Goal: Transaction & Acquisition: Book appointment/travel/reservation

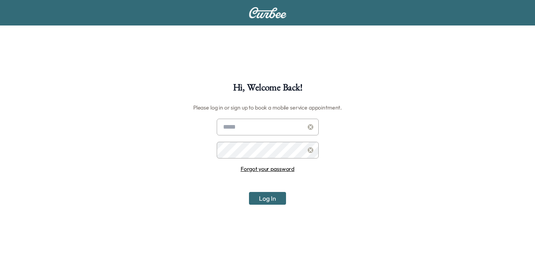
click at [226, 127] on div at bounding box center [225, 127] width 10 height 10
click at [238, 126] on input "text" at bounding box center [268, 127] width 102 height 17
type input "**********"
click at [249, 192] on button "Log In" at bounding box center [267, 198] width 37 height 13
click at [225, 126] on div at bounding box center [225, 127] width 10 height 10
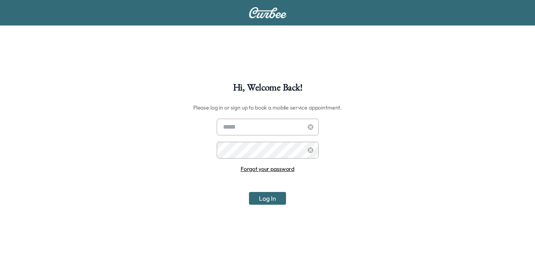
click at [224, 128] on div at bounding box center [225, 127] width 10 height 10
click at [231, 130] on input "text" at bounding box center [268, 127] width 102 height 17
type input "**********"
click at [268, 171] on link "Forgot your password" at bounding box center [268, 168] width 54 height 7
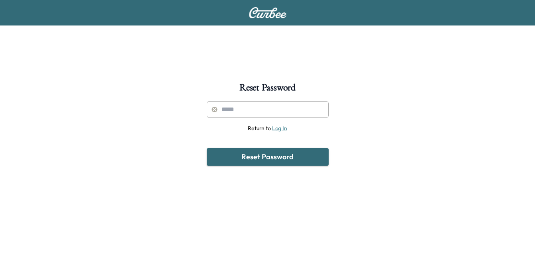
click at [222, 108] on input "text" at bounding box center [268, 109] width 122 height 17
type input "**********"
click at [268, 158] on button "Reset Password" at bounding box center [268, 157] width 122 height 18
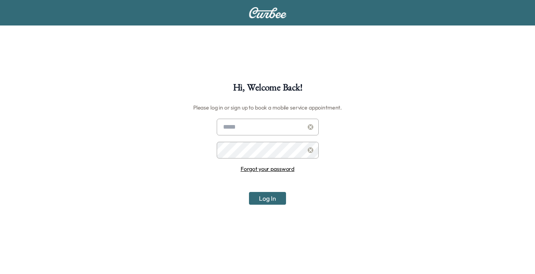
click at [224, 128] on div at bounding box center [225, 127] width 10 height 10
click at [234, 126] on input "text" at bounding box center [268, 127] width 102 height 17
type input "**********"
click at [268, 199] on button "Log In" at bounding box center [267, 198] width 37 height 13
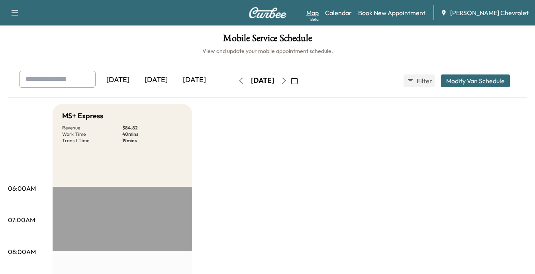
click at [319, 14] on link "Map Beta" at bounding box center [312, 13] width 12 height 10
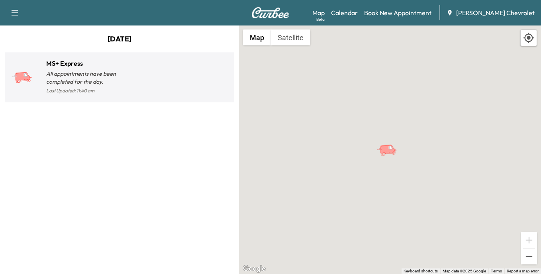
click at [119, 73] on p "All appointments have been completed for the day." at bounding box center [82, 78] width 73 height 16
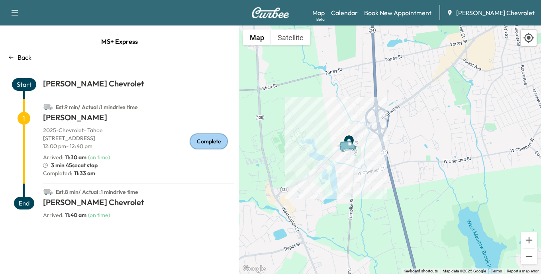
drag, startPoint x: 431, startPoint y: 197, endPoint x: 331, endPoint y: 103, distance: 137.3
click at [331, 103] on div "To activate drag with keyboard, press Alt + Enter. Once in keyboard drag state,…" at bounding box center [390, 150] width 302 height 249
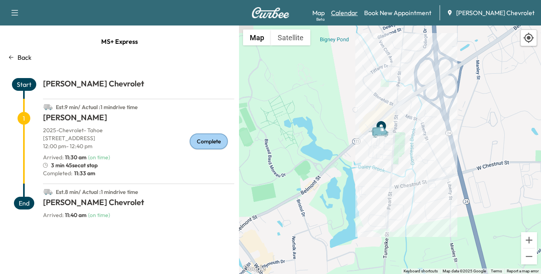
click at [357, 13] on link "Calendar" at bounding box center [344, 13] width 27 height 10
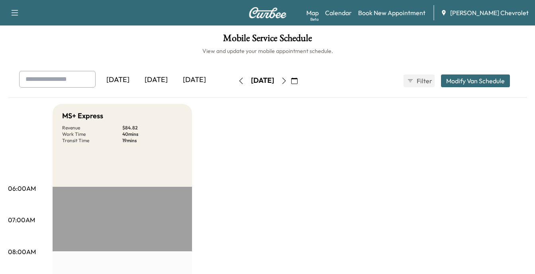
click at [13, 11] on icon "button" at bounding box center [15, 13] width 10 height 10
click at [405, 11] on link "Book New Appointment" at bounding box center [391, 13] width 67 height 10
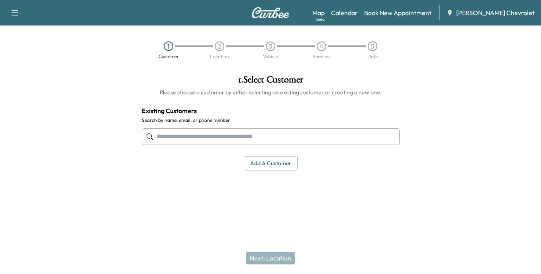
click at [168, 137] on input "text" at bounding box center [271, 136] width 258 height 17
type input "*"
click at [280, 162] on button "Add a customer" at bounding box center [271, 163] width 54 height 15
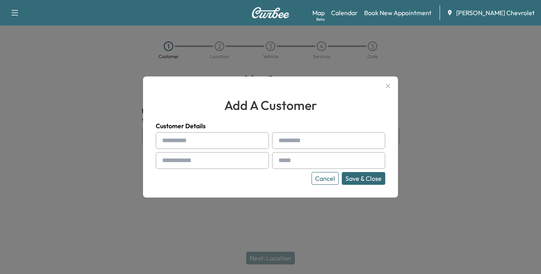
click at [174, 139] on input "text" at bounding box center [212, 140] width 113 height 17
type input "*****"
type input "****"
type input "**********"
click at [281, 160] on div at bounding box center [280, 161] width 10 height 10
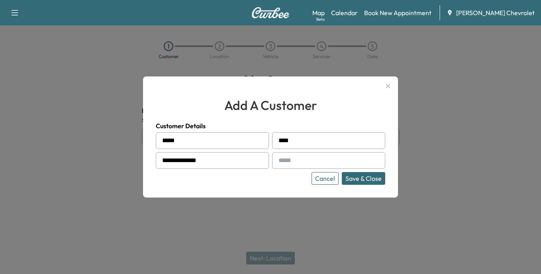
click at [281, 160] on div at bounding box center [280, 161] width 10 height 10
click at [297, 162] on input "text" at bounding box center [328, 160] width 113 height 17
type input "**********"
click at [363, 180] on button "Save & Close" at bounding box center [363, 178] width 43 height 13
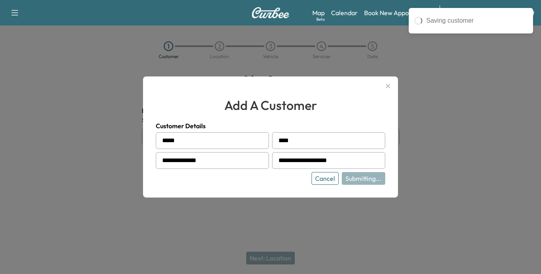
type input "**********"
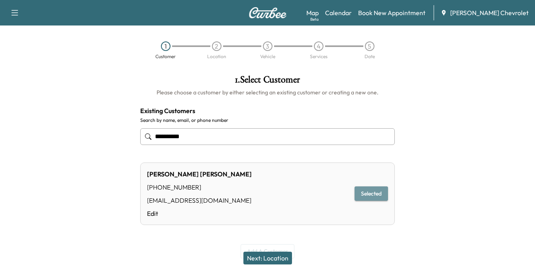
click at [368, 193] on button "Selected" at bounding box center [371, 194] width 33 height 15
click at [270, 259] on button "Next: Location" at bounding box center [268, 258] width 49 height 13
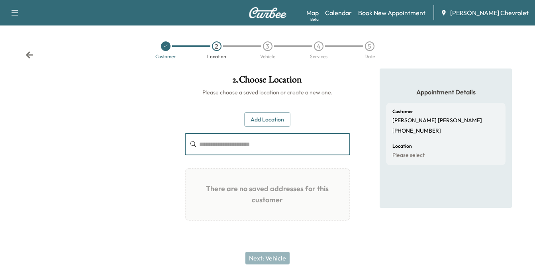
click at [210, 144] on input "text" at bounding box center [274, 144] width 151 height 22
type input "**********"
click at [270, 118] on button "Add Location" at bounding box center [267, 119] width 46 height 15
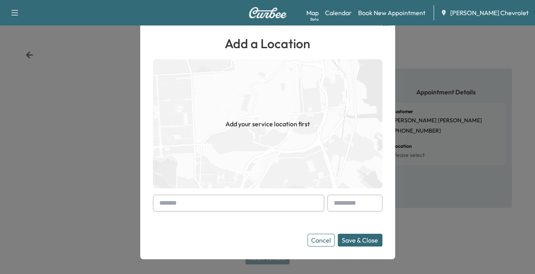
click at [170, 203] on input "text" at bounding box center [238, 203] width 171 height 17
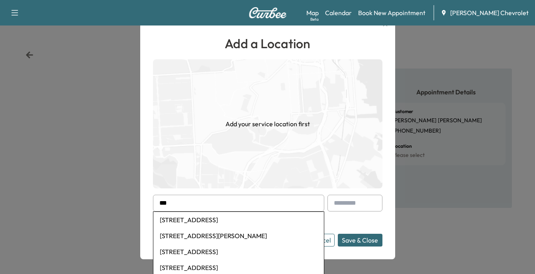
click at [243, 267] on li "463 Plain Street, Stoughton, MA, USA" at bounding box center [238, 268] width 171 height 16
type input "**********"
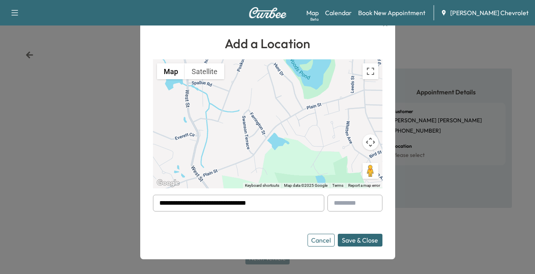
click at [359, 242] on button "Save & Close" at bounding box center [360, 240] width 45 height 13
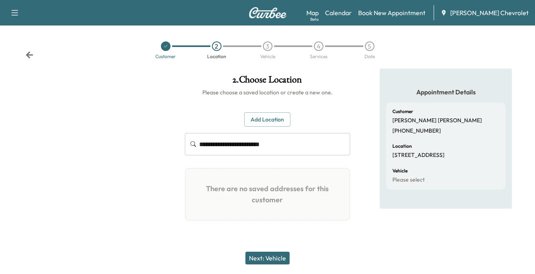
click at [273, 257] on button "Next: Vehicle" at bounding box center [267, 258] width 44 height 13
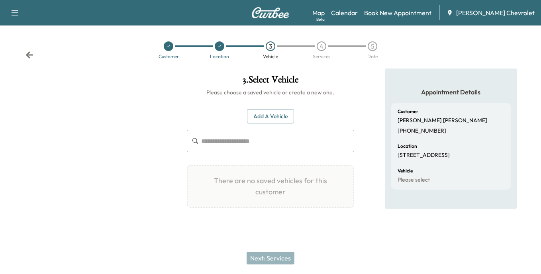
click at [268, 116] on button "Add a Vehicle" at bounding box center [270, 116] width 47 height 15
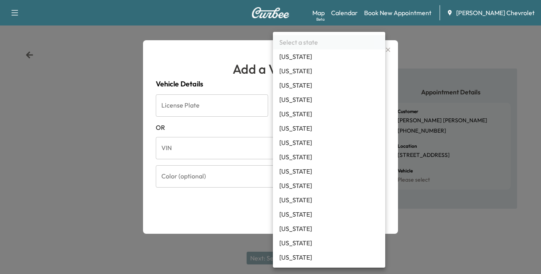
click at [376, 106] on body "Support Log Out Map Beta Calendar Book New Appointment Copeland Chevrolet Custo…" at bounding box center [270, 137] width 541 height 274
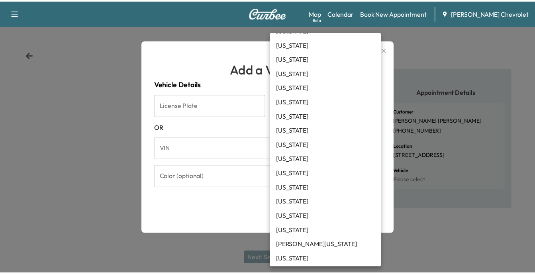
scroll to position [159, 0]
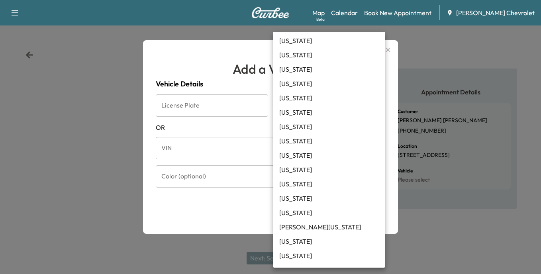
click at [306, 257] on li "Massachusetts" at bounding box center [329, 256] width 112 height 14
type input "**"
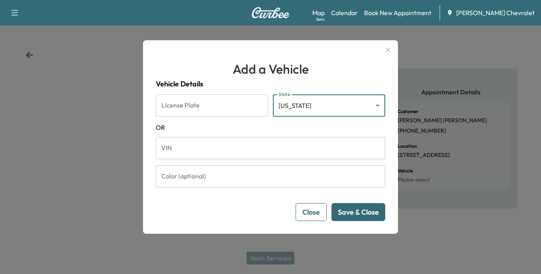
click at [168, 148] on input "VIN" at bounding box center [271, 148] width 230 height 22
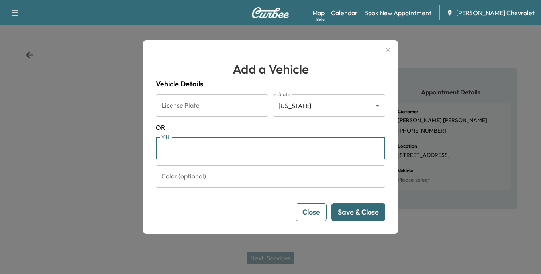
paste input "**********"
type input "**********"
click at [166, 177] on input "Color (optional)" at bounding box center [271, 176] width 230 height 22
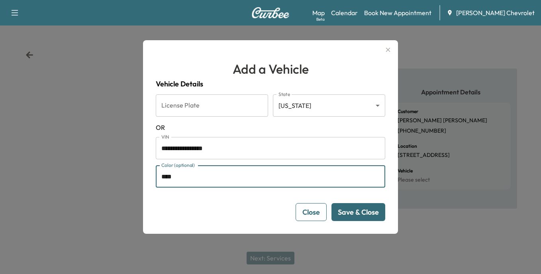
type input "****"
click at [357, 213] on button "Save & Close" at bounding box center [359, 212] width 54 height 18
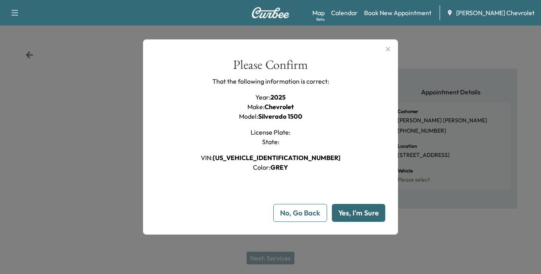
click at [360, 216] on button "Yes, I'm Sure" at bounding box center [358, 213] width 53 height 18
type input "**"
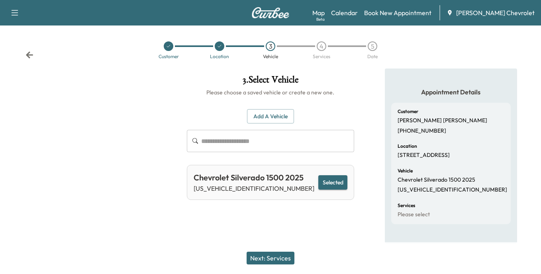
click at [275, 259] on button "Next: Services" at bounding box center [271, 258] width 48 height 13
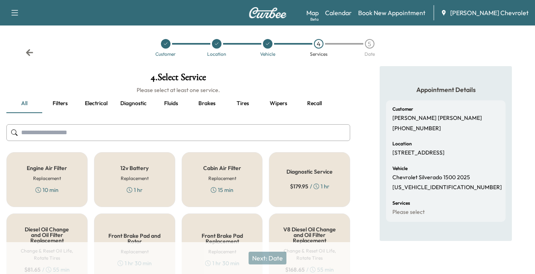
scroll to position [0, 0]
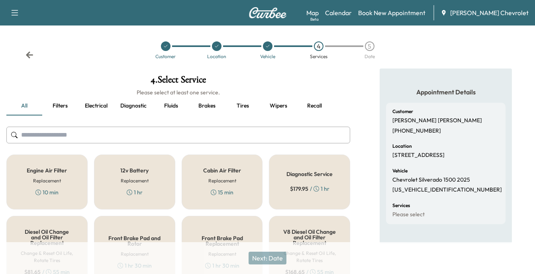
click at [308, 178] on div "Diagnostic Service $ 179.95 / 1 hr" at bounding box center [309, 182] width 81 height 55
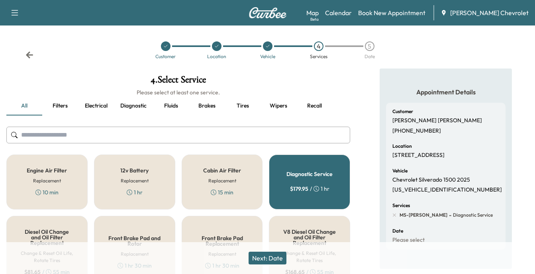
click at [274, 259] on button "Next: Date" at bounding box center [268, 258] width 38 height 13
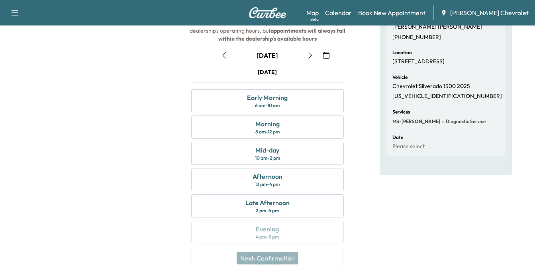
scroll to position [80, 0]
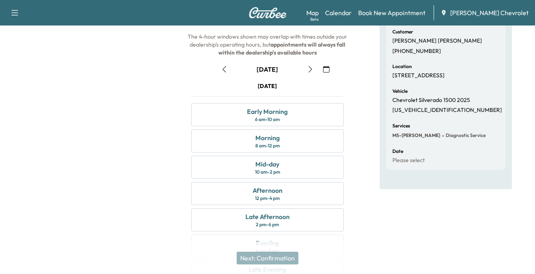
click at [310, 71] on icon "button" at bounding box center [310, 69] width 6 height 6
click at [326, 69] on icon "button" at bounding box center [326, 69] width 6 height 6
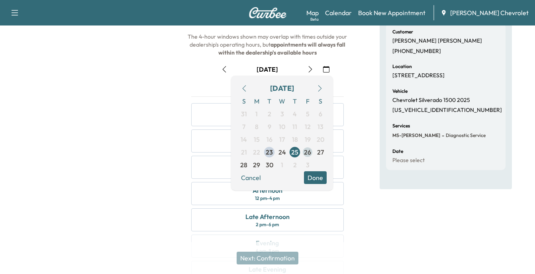
click at [306, 155] on span "26" at bounding box center [307, 152] width 7 height 10
click at [318, 179] on button "Done" at bounding box center [315, 177] width 23 height 13
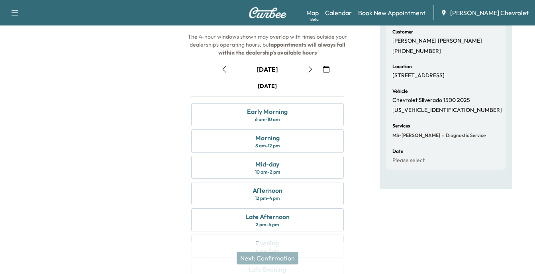
click at [325, 69] on icon "button" at bounding box center [326, 69] width 6 height 6
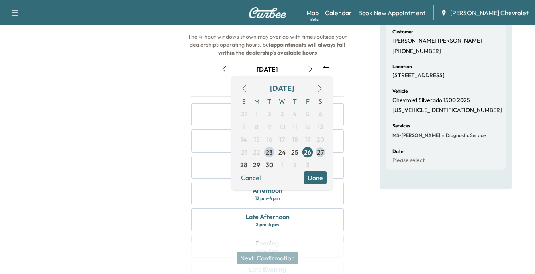
click at [320, 152] on span "27" at bounding box center [320, 152] width 7 height 10
click at [321, 151] on span "27" at bounding box center [320, 152] width 7 height 10
click at [316, 177] on button "Done" at bounding box center [315, 177] width 23 height 13
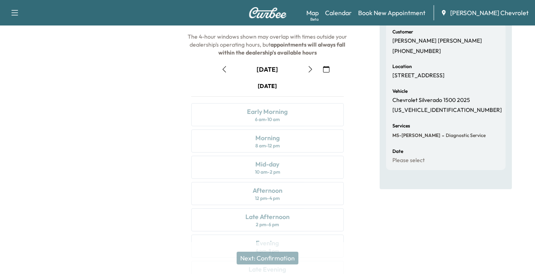
click at [324, 70] on icon "button" at bounding box center [326, 69] width 6 height 6
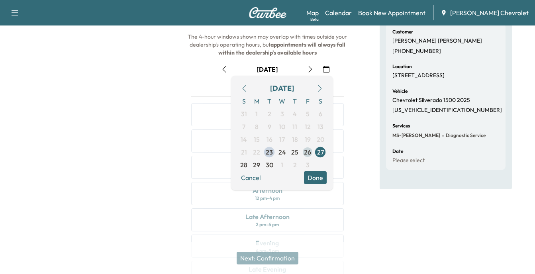
click at [306, 151] on span "26" at bounding box center [307, 152] width 7 height 10
click at [315, 181] on button "Done" at bounding box center [315, 177] width 23 height 13
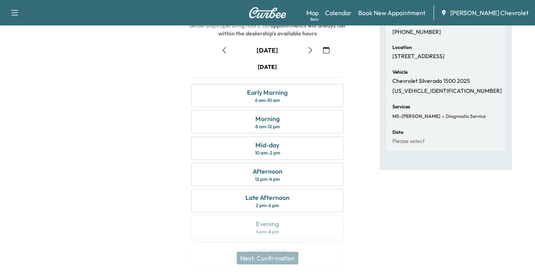
scroll to position [85, 0]
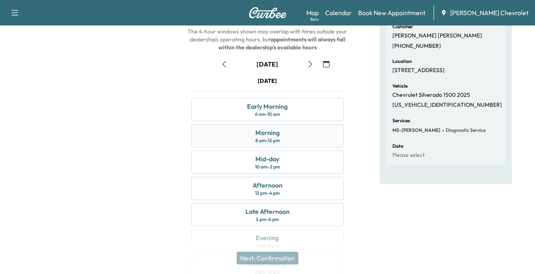
click at [281, 137] on div "Morning 8 am - 12 pm" at bounding box center [267, 135] width 153 height 23
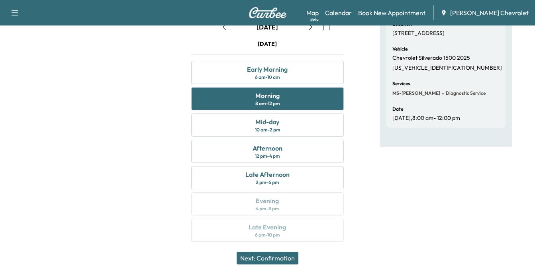
scroll to position [125, 0]
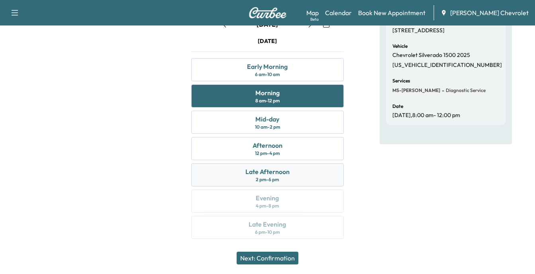
click at [271, 177] on div "2 pm - 6 pm" at bounding box center [267, 180] width 23 height 6
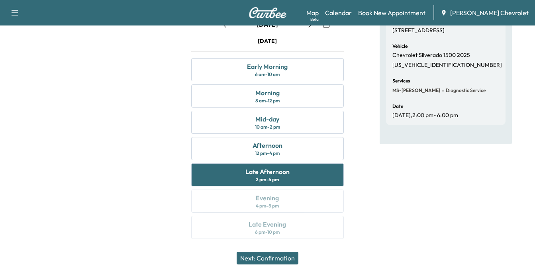
click at [266, 258] on button "Next: Confirmation" at bounding box center [268, 258] width 62 height 13
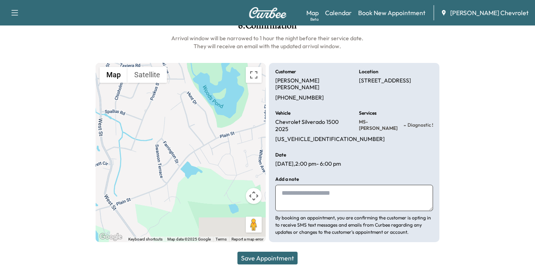
click at [268, 259] on button "Save Appointment" at bounding box center [268, 258] width 60 height 13
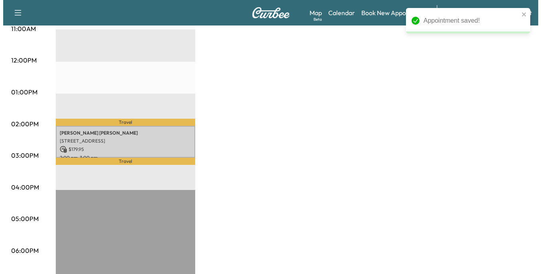
scroll to position [319, 0]
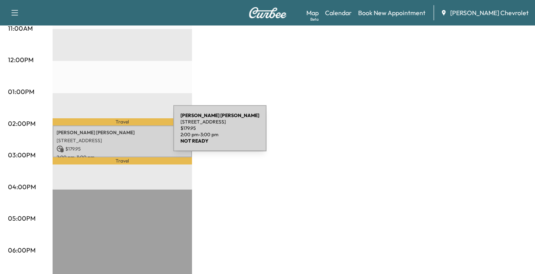
click at [114, 133] on div "CHRIS AMES 463 Plain St, Stoughton, MA 02072, USA $ 179.95 2:00 pm - 3:00 pm" at bounding box center [122, 142] width 139 height 32
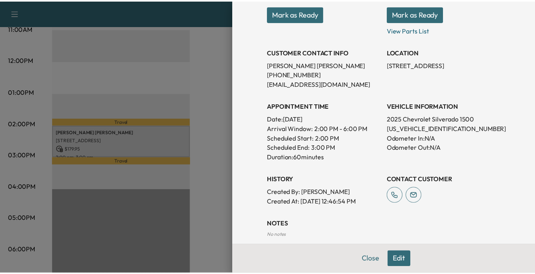
scroll to position [159, 0]
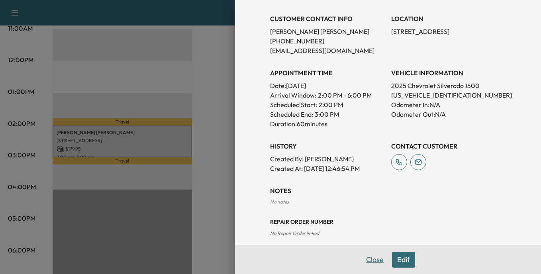
click at [371, 260] on button "Close" at bounding box center [375, 260] width 28 height 16
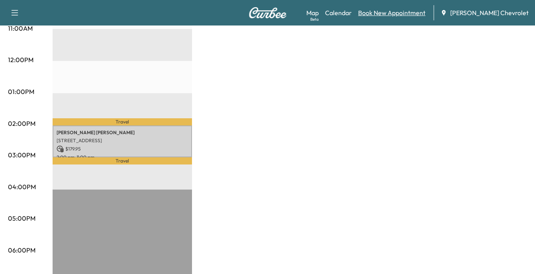
click at [401, 15] on link "Book New Appointment" at bounding box center [391, 13] width 67 height 10
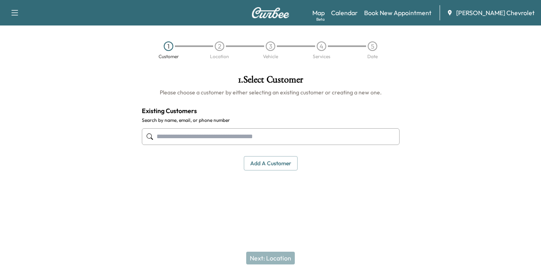
click at [160, 138] on input "text" at bounding box center [271, 136] width 258 height 17
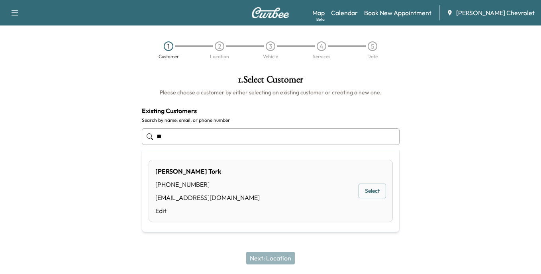
type input "*"
click at [374, 193] on button "Select" at bounding box center [372, 191] width 27 height 15
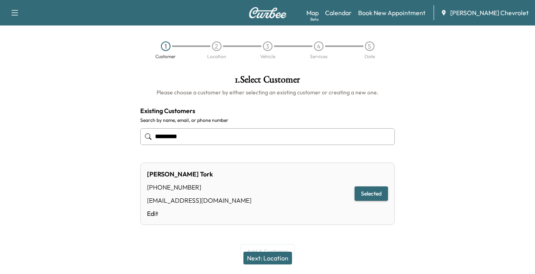
type input "*********"
click at [276, 258] on button "Next: Location" at bounding box center [268, 258] width 49 height 13
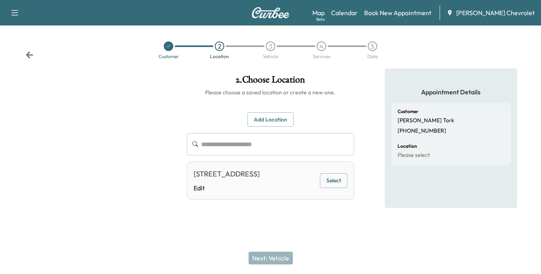
click at [340, 186] on button "Select" at bounding box center [333, 180] width 27 height 15
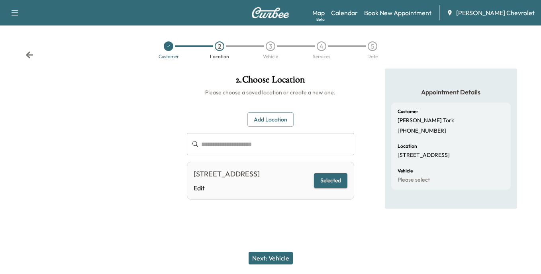
click at [271, 260] on button "Next: Vehicle" at bounding box center [271, 258] width 44 height 13
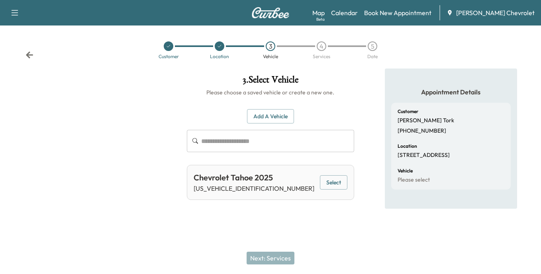
click at [334, 183] on button "Select" at bounding box center [333, 182] width 27 height 15
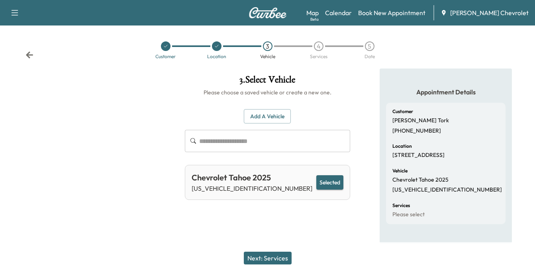
click at [269, 260] on button "Next: Services" at bounding box center [268, 258] width 48 height 13
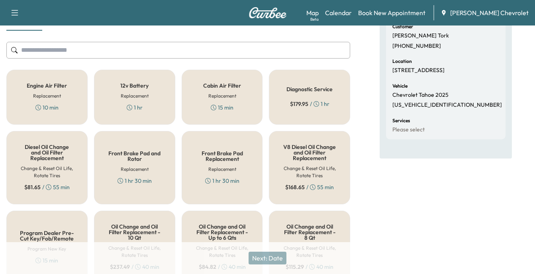
scroll to position [120, 0]
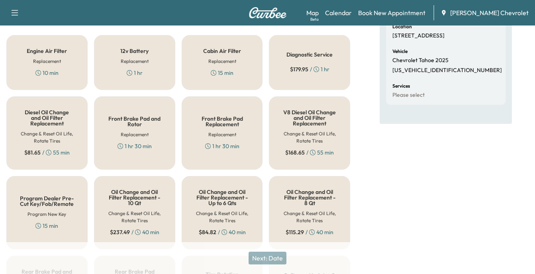
click at [306, 191] on h5 "Oil Change and Oil Filter Replacement - 8 Qt" at bounding box center [309, 197] width 55 height 17
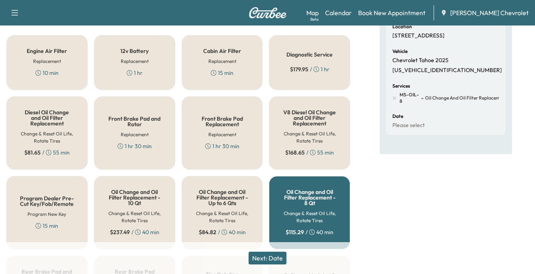
click at [273, 260] on button "Next: Date" at bounding box center [268, 258] width 38 height 13
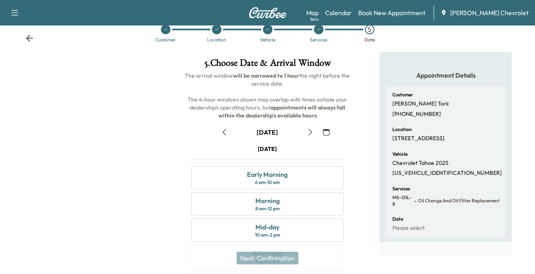
scroll to position [0, 0]
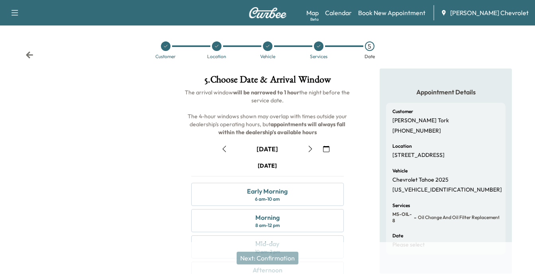
click at [310, 149] on icon "button" at bounding box center [310, 149] width 6 height 6
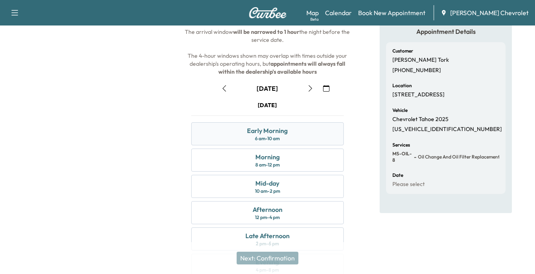
scroll to position [80, 0]
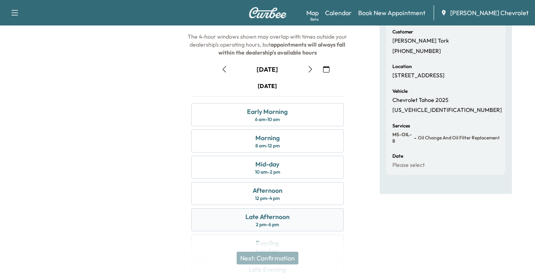
click at [271, 219] on div "Late Afternoon" at bounding box center [267, 217] width 44 height 10
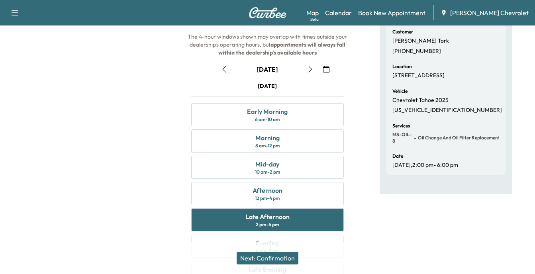
click at [270, 257] on button "Next: Confirmation" at bounding box center [268, 258] width 62 height 13
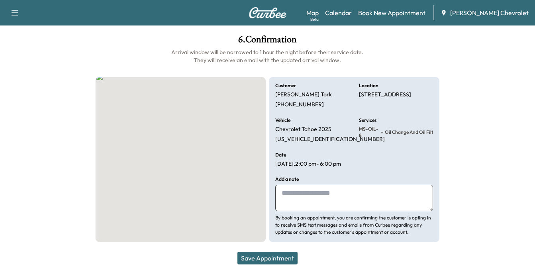
scroll to position [47, 0]
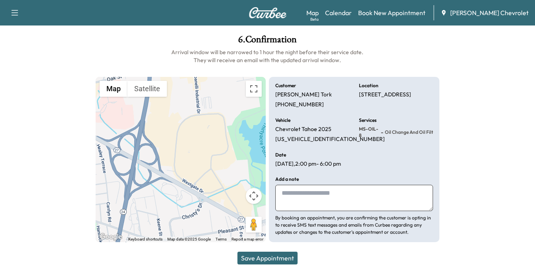
click at [270, 257] on button "Save Appointment" at bounding box center [268, 258] width 60 height 13
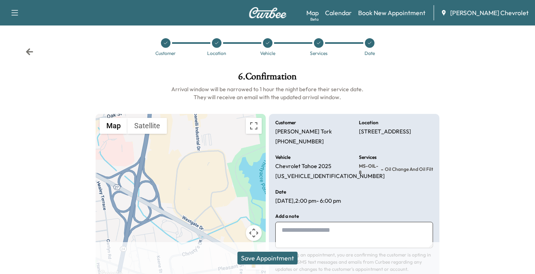
scroll to position [0, 0]
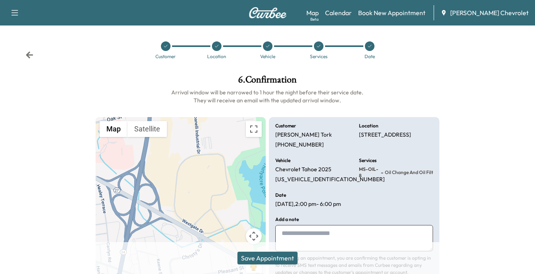
click at [369, 48] on icon at bounding box center [369, 46] width 5 height 5
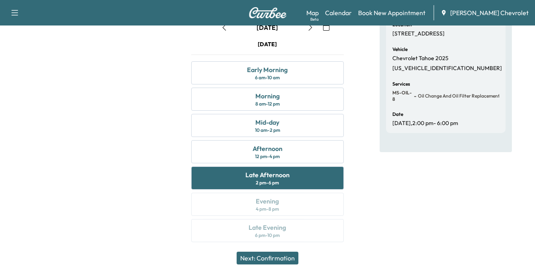
scroll to position [125, 0]
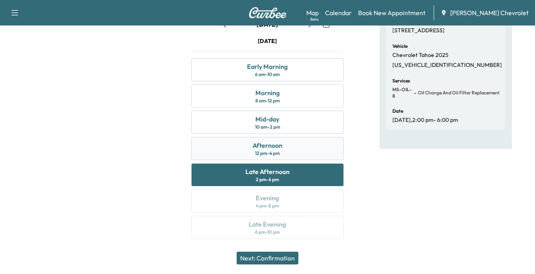
click at [269, 144] on div "Afternoon" at bounding box center [268, 146] width 30 height 10
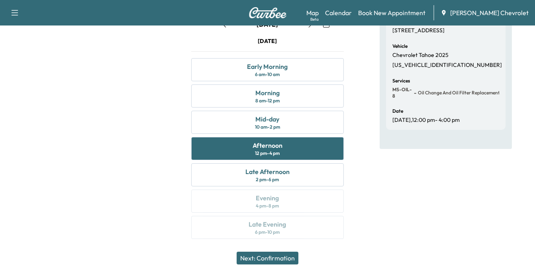
click at [271, 259] on button "Next: Confirmation" at bounding box center [268, 258] width 62 height 13
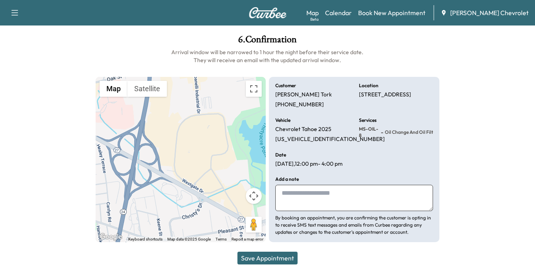
click at [271, 259] on button "Save Appointment" at bounding box center [268, 258] width 60 height 13
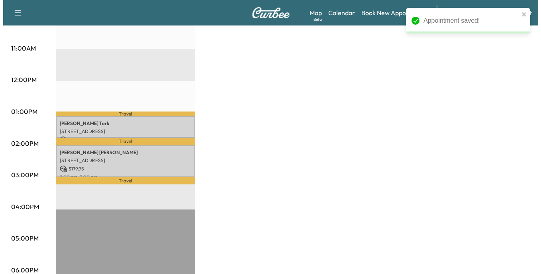
scroll to position [319, 0]
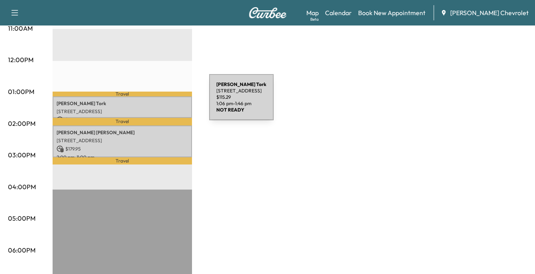
click at [149, 102] on p "Amir Tork" at bounding box center [123, 103] width 132 height 6
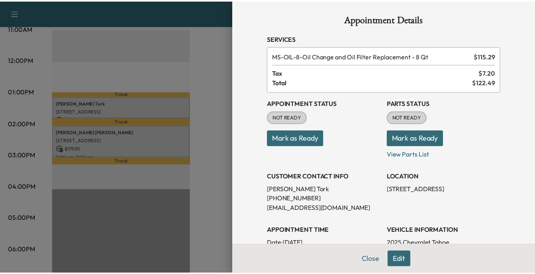
scroll to position [0, 0]
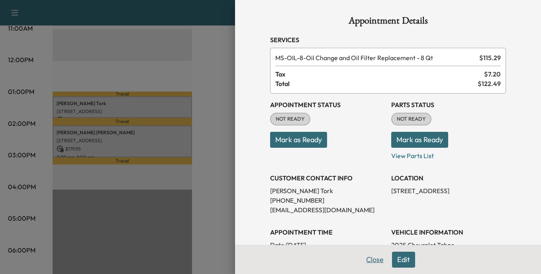
click at [366, 259] on button "Close" at bounding box center [375, 260] width 28 height 16
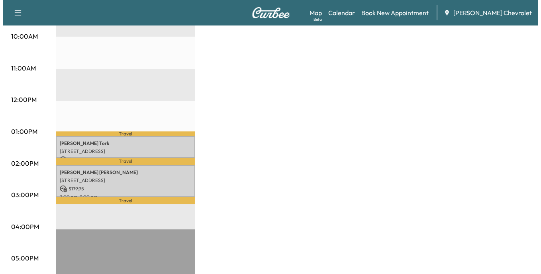
scroll to position [319, 0]
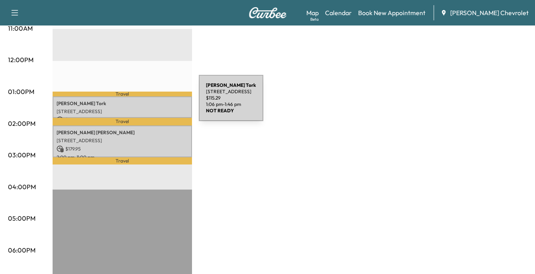
click at [139, 103] on p "Amir Tork" at bounding box center [123, 103] width 132 height 6
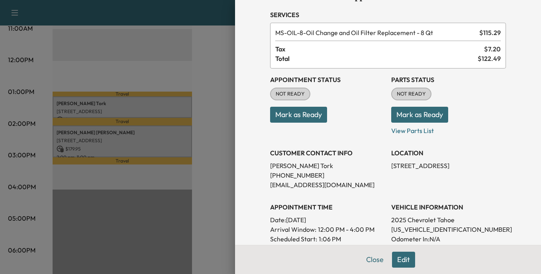
scroll to position [80, 0]
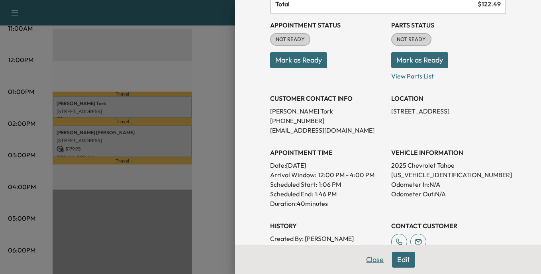
click at [369, 260] on button "Close" at bounding box center [375, 260] width 28 height 16
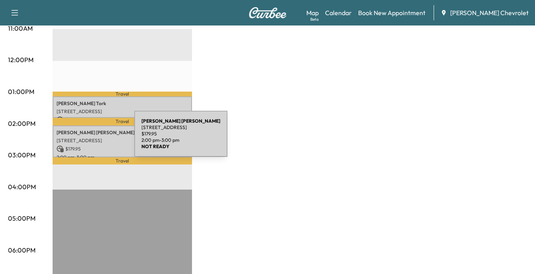
click at [75, 139] on p "463 Plain St, Stoughton, MA 02072, USA" at bounding box center [123, 140] width 132 height 6
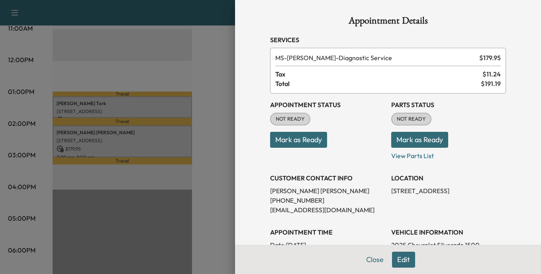
click at [402, 260] on button "Edit" at bounding box center [403, 260] width 23 height 16
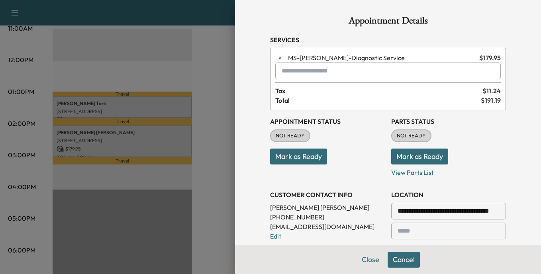
click at [279, 70] on div at bounding box center [284, 71] width 10 height 10
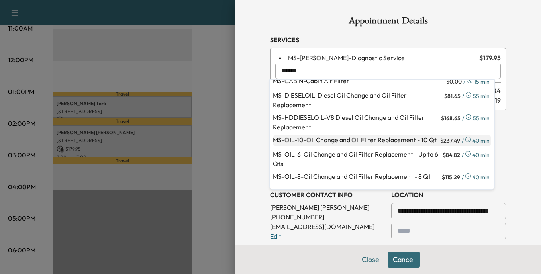
scroll to position [0, 0]
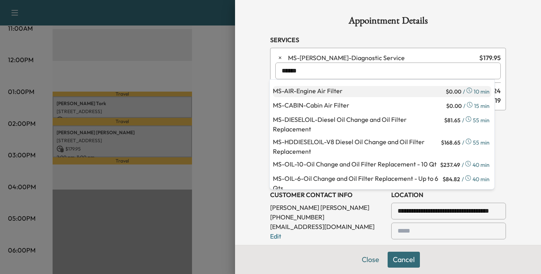
click at [328, 94] on p "MS-AIR - Engine Air Filter" at bounding box center [358, 91] width 171 height 11
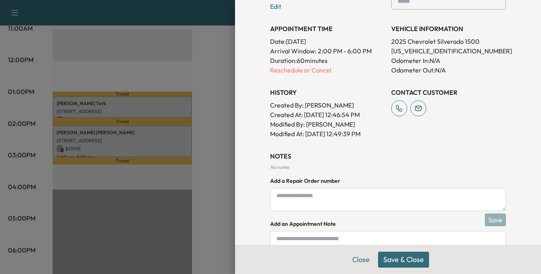
scroll to position [280, 0]
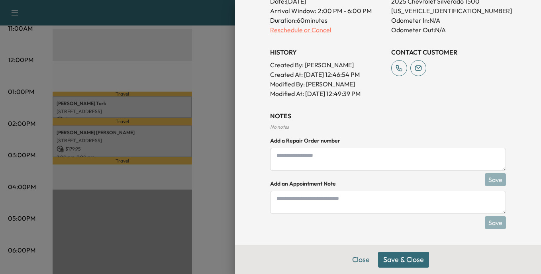
type input "**********"
click at [302, 31] on p "Reschedule or Cancel" at bounding box center [327, 30] width 115 height 10
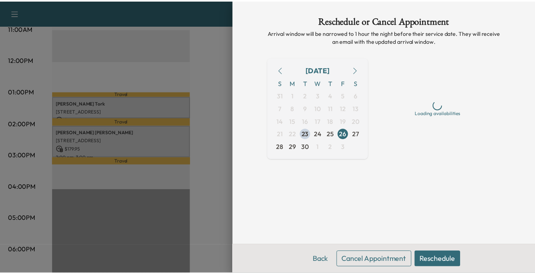
scroll to position [0, 0]
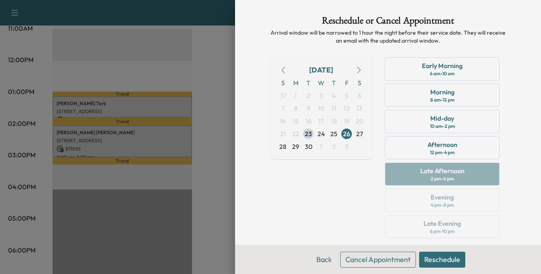
click at [367, 262] on button "Cancel Appointment" at bounding box center [378, 260] width 76 height 16
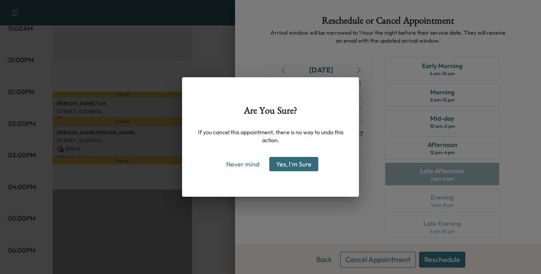
click at [304, 165] on button "Yes, I'm Sure" at bounding box center [293, 164] width 49 height 14
